Goal: Entertainment & Leisure: Consume media (video, audio)

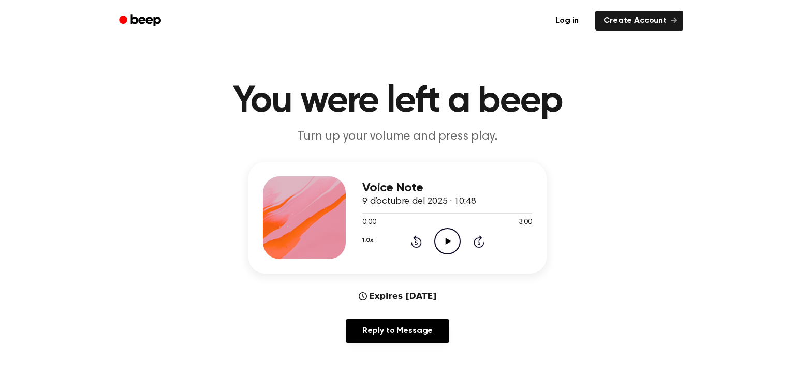
click at [437, 245] on icon "Play Audio" at bounding box center [447, 241] width 26 height 26
click at [368, 241] on button "1.0x" at bounding box center [367, 241] width 10 height 18
click at [373, 345] on span "1.5x" at bounding box center [379, 341] width 13 height 11
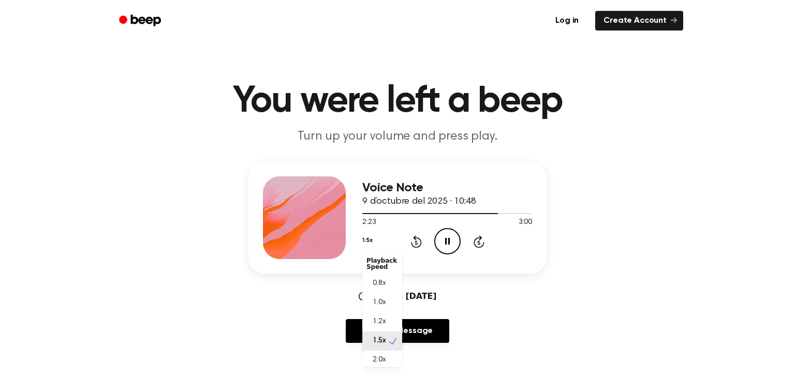
click at [364, 241] on button "1.5x" at bounding box center [367, 241] width 10 height 18
click at [380, 364] on div "2.0x" at bounding box center [382, 357] width 40 height 19
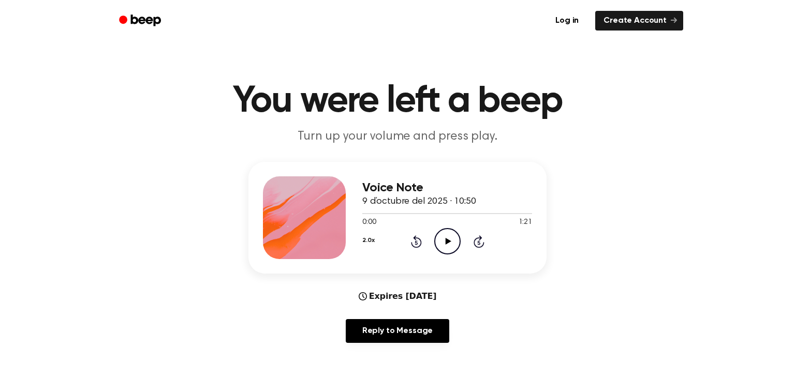
click at [447, 238] on icon "Play Audio" at bounding box center [447, 241] width 26 height 26
